Goal: Check status: Check status

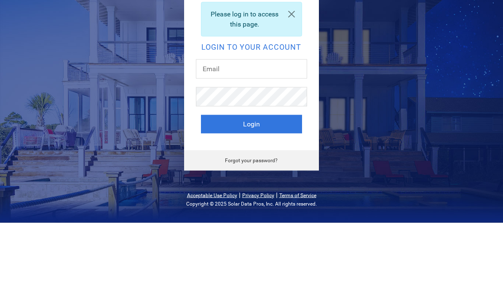
scroll to position [70, 0]
type input "[PERSON_NAME][EMAIL_ADDRESS][DOMAIN_NAME]"
click at [251, 184] on button "Login" at bounding box center [251, 193] width 101 height 19
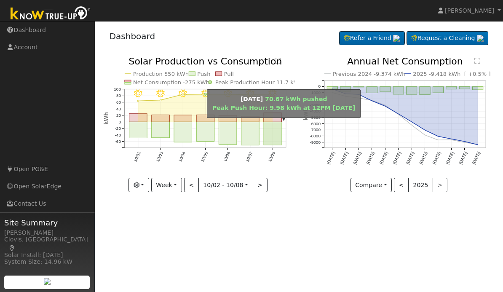
click at [275, 130] on rect "onclick=""" at bounding box center [273, 133] width 18 height 23
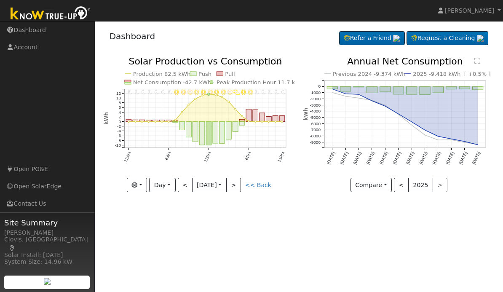
click at [182, 185] on button "<" at bounding box center [185, 185] width 15 height 14
click at [183, 188] on button "<" at bounding box center [185, 185] width 15 height 14
click at [241, 187] on button ">" at bounding box center [233, 185] width 15 height 14
click at [238, 190] on button ">" at bounding box center [233, 185] width 15 height 14
type input "2025-10-08"
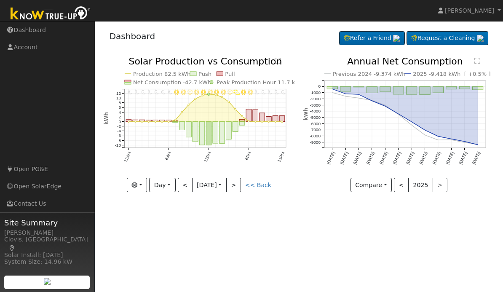
click at [357, 215] on div "User Profile First name Last name Email Email Notifications No Emails No Emails…" at bounding box center [299, 156] width 408 height 271
